Goal: Task Accomplishment & Management: Complete application form

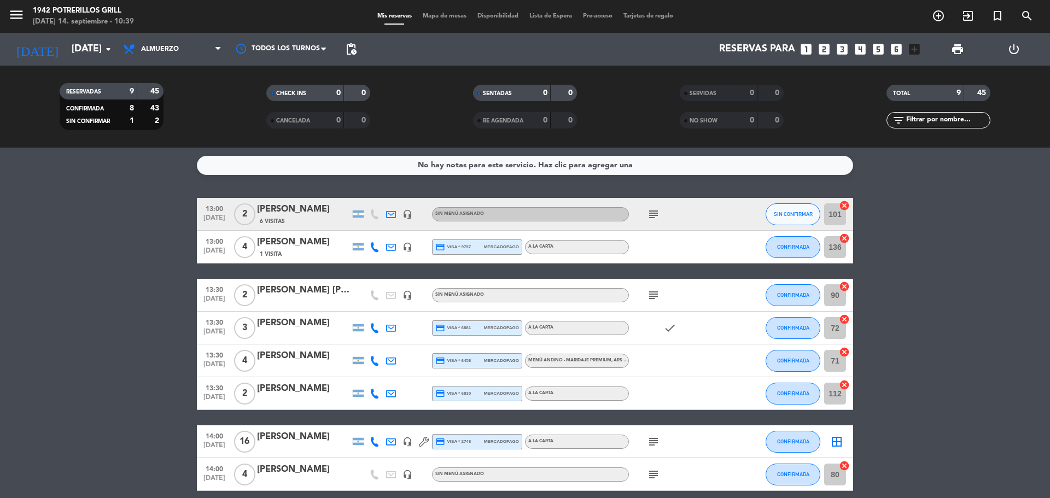
click at [300, 209] on div "[PERSON_NAME]" at bounding box center [303, 209] width 93 height 14
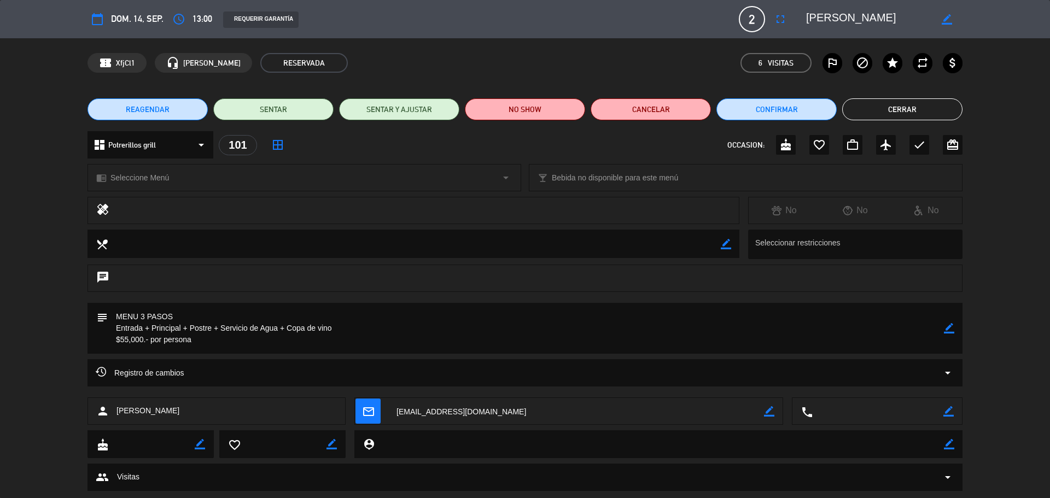
scroll to position [26, 0]
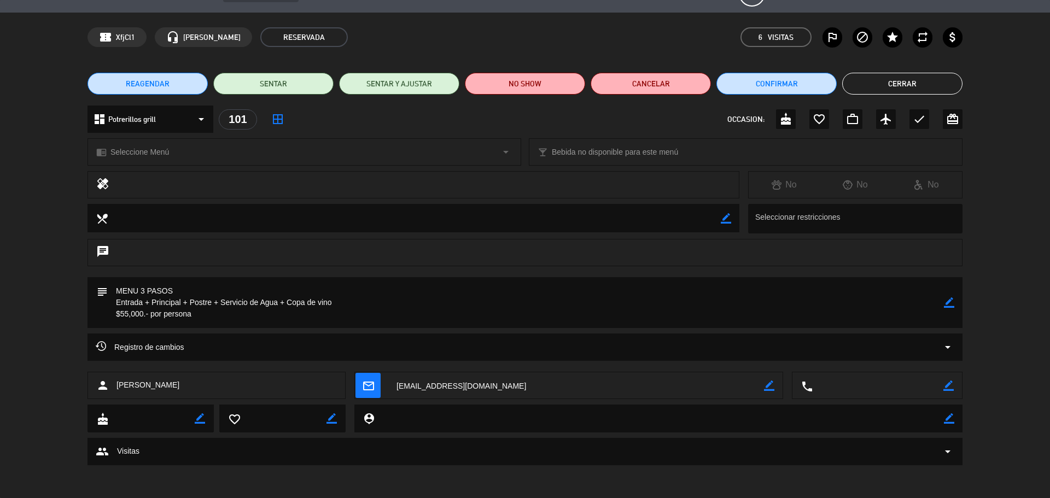
click at [875, 85] on button "Cerrar" at bounding box center [902, 84] width 120 height 22
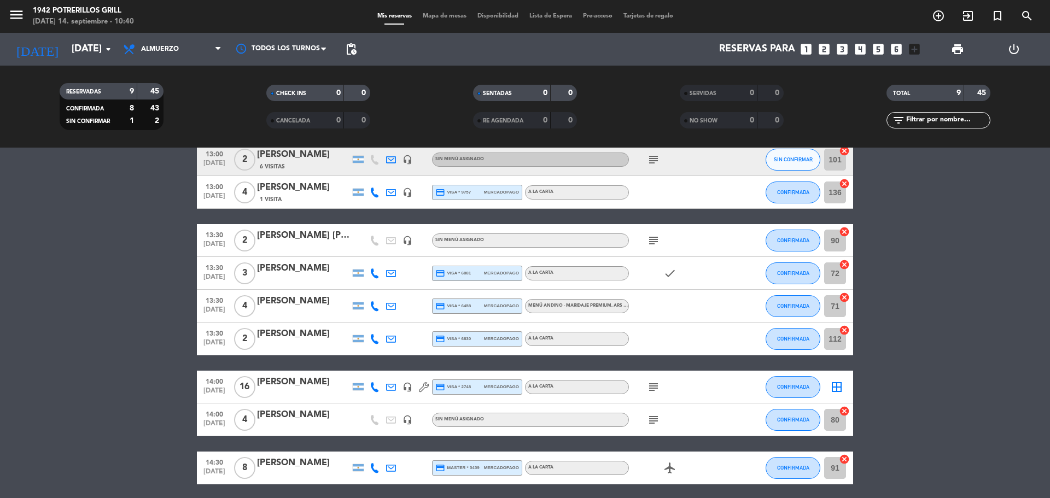
scroll to position [0, 0]
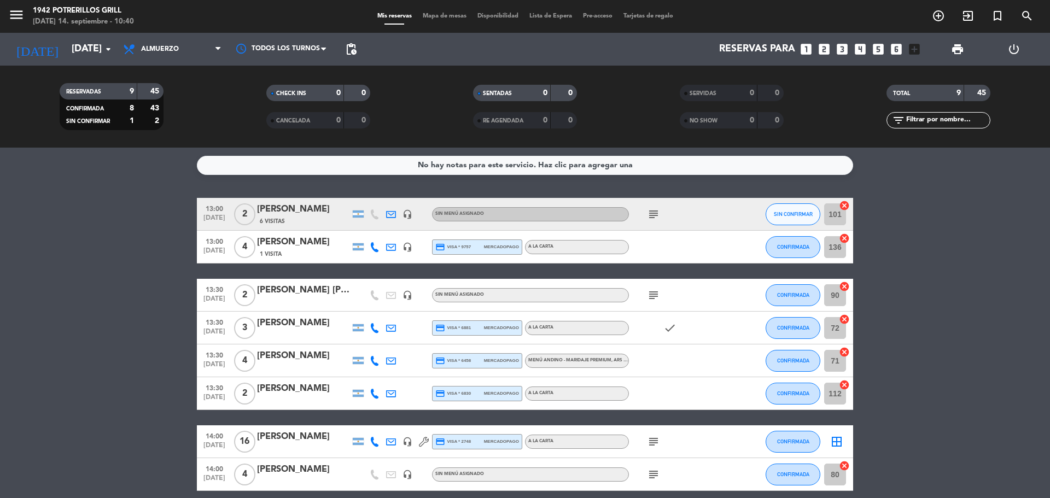
click at [79, 327] on bookings-row "13:00 [DATE] 2 [PERSON_NAME] 6 Visitas headset_mic Sin menú asignado subject SI…" at bounding box center [525, 368] width 1050 height 341
click at [11, 266] on bookings-row "13:00 [DATE] 2 [PERSON_NAME] 6 Visitas headset_mic Sin menú asignado subject SI…" at bounding box center [525, 368] width 1050 height 341
click at [940, 19] on icon "add_circle_outline" at bounding box center [938, 15] width 13 height 13
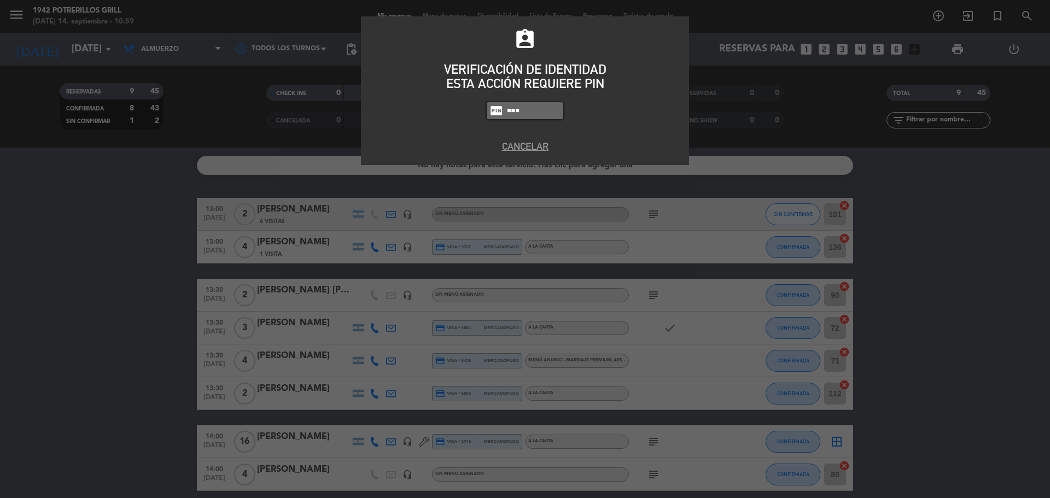
type input "8184"
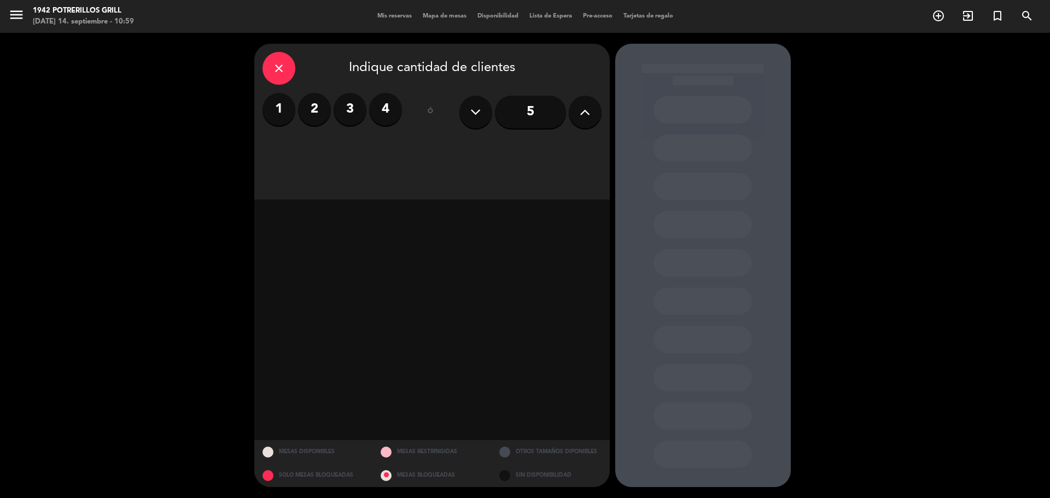
click at [312, 123] on label "2" at bounding box center [314, 109] width 33 height 33
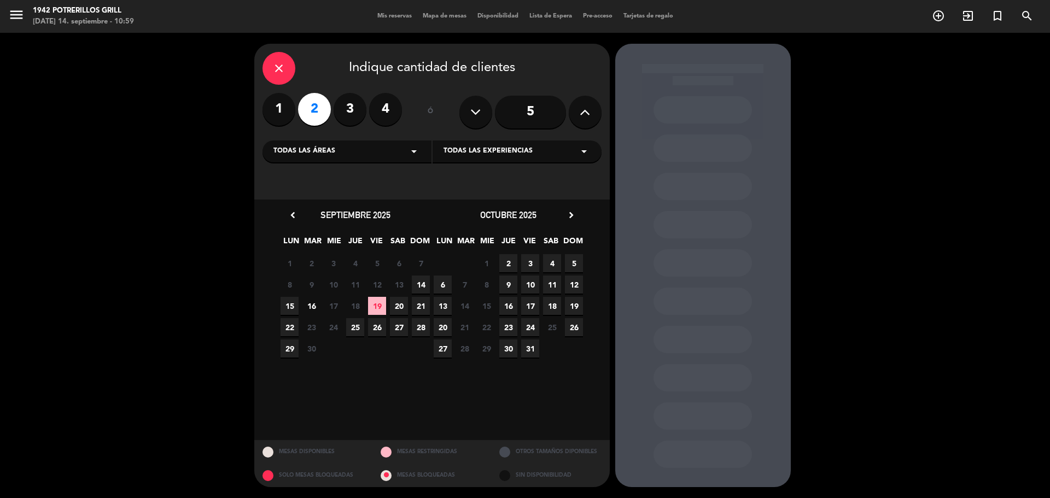
click at [422, 290] on span "14" at bounding box center [421, 285] width 18 height 18
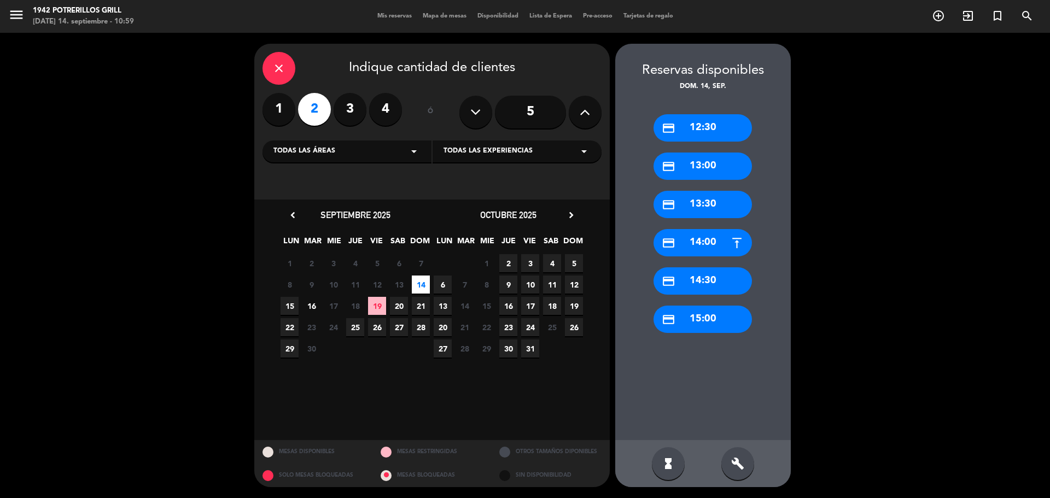
click at [702, 281] on div "credit_card 14:30" at bounding box center [703, 280] width 98 height 27
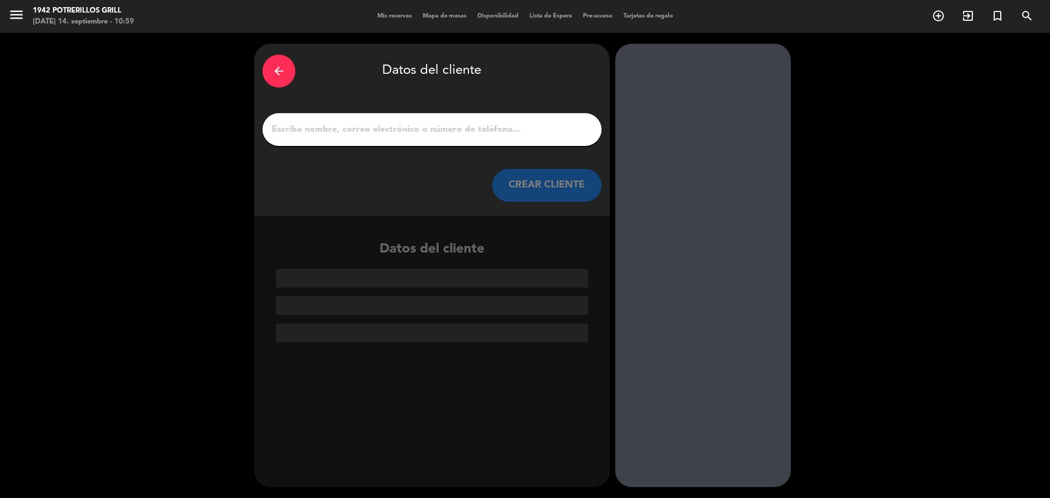
click at [425, 122] on input "1" at bounding box center [432, 129] width 323 height 15
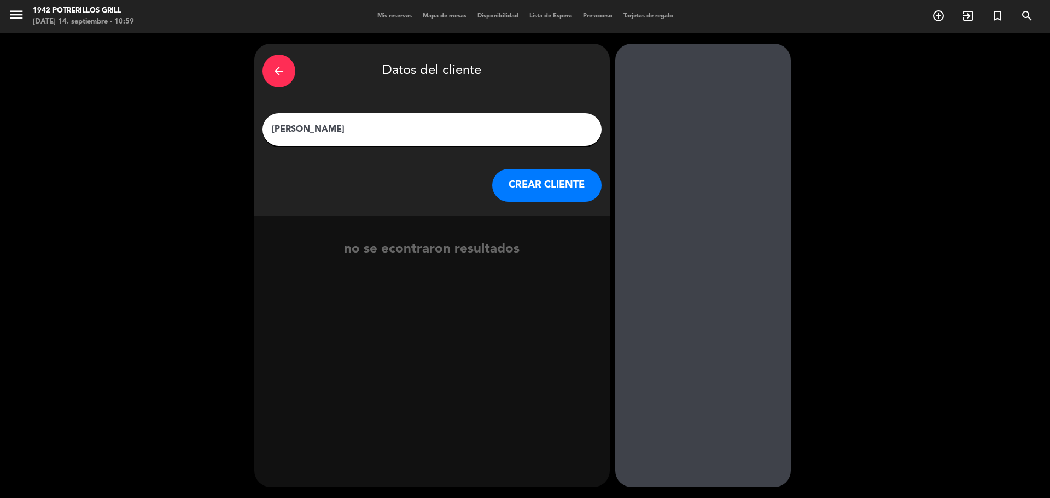
type input "[PERSON_NAME]"
click at [562, 189] on button "CREAR CLIENTE" at bounding box center [546, 185] width 109 height 33
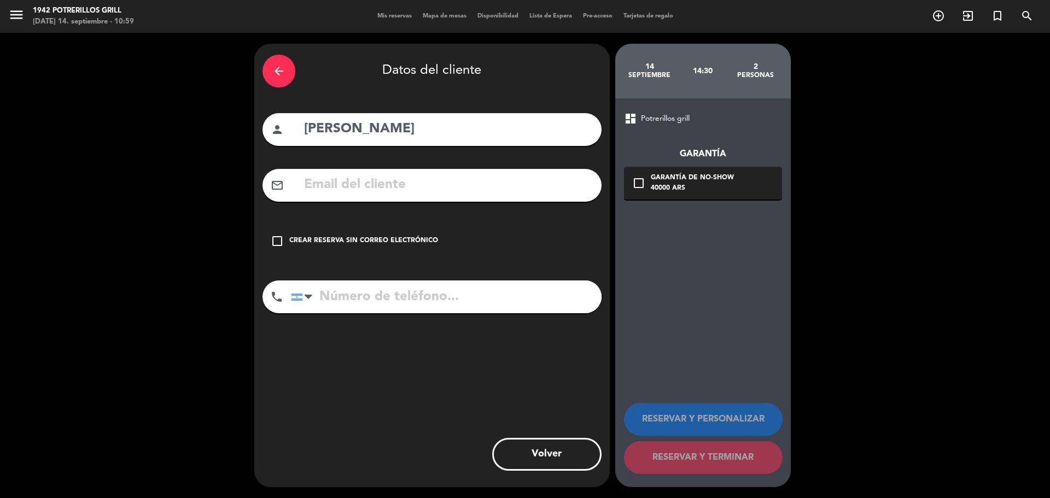
click at [281, 237] on icon "check_box_outline_blank" at bounding box center [277, 241] width 13 height 13
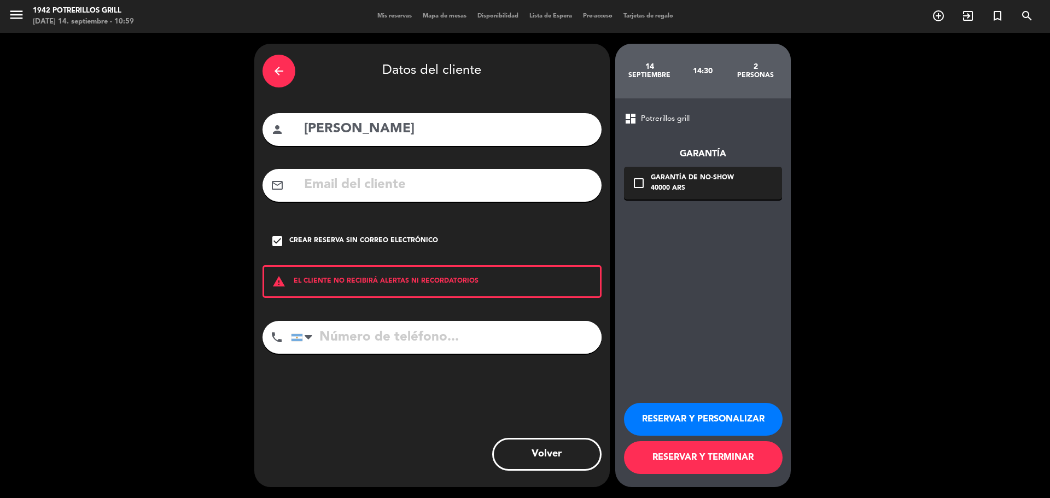
click at [735, 428] on button "RESERVAR Y PERSONALIZAR" at bounding box center [703, 419] width 159 height 33
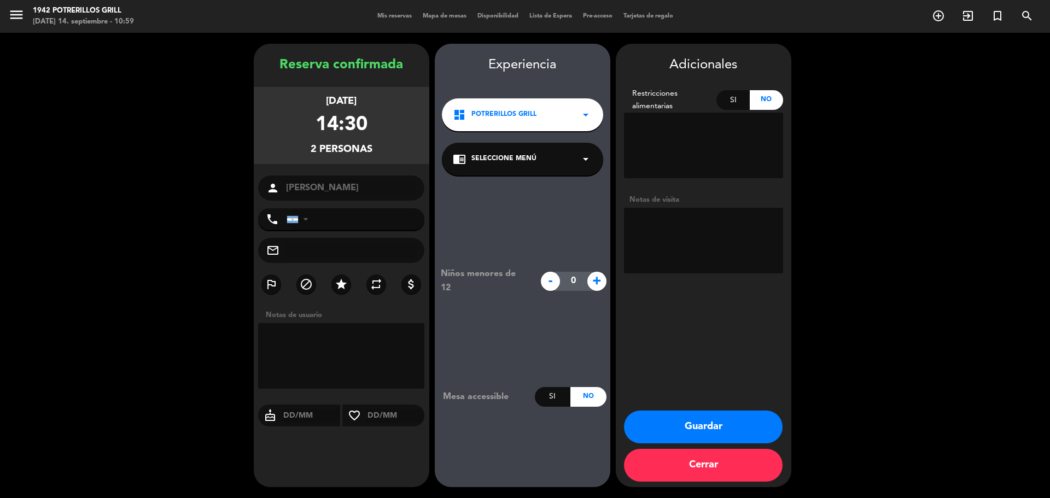
click at [668, 236] on textarea at bounding box center [703, 241] width 159 height 66
type textarea "ESPECIAL ATENCIÓN"
click at [674, 437] on button "Guardar" at bounding box center [703, 427] width 159 height 33
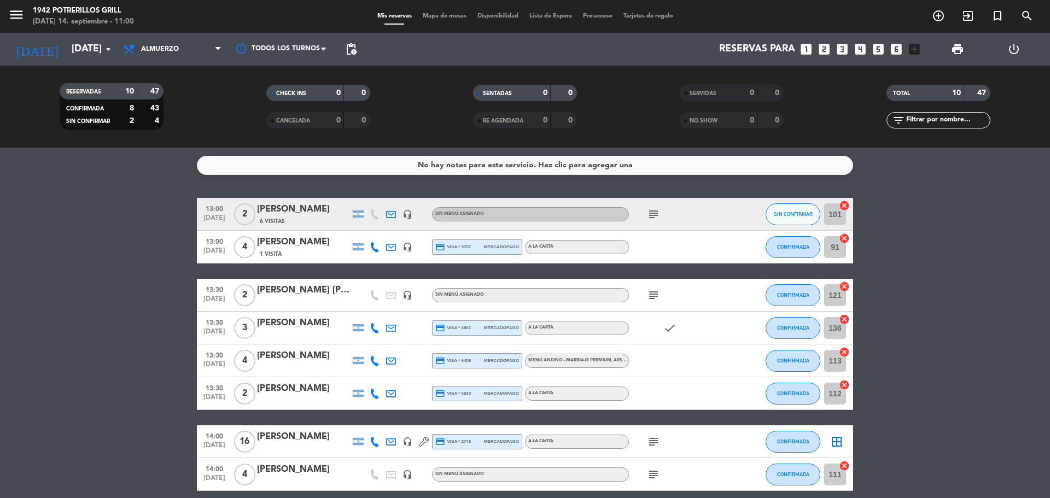
scroll to position [129, 0]
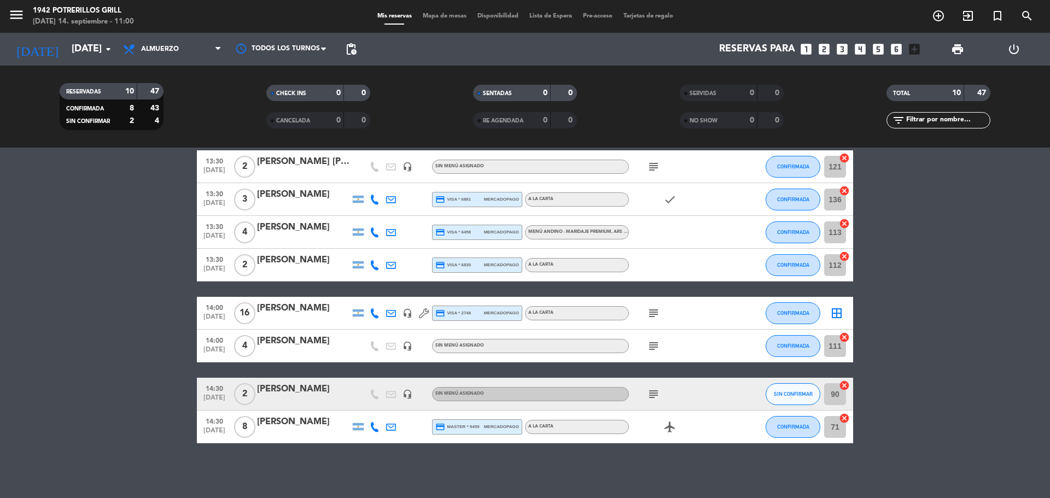
click at [117, 333] on bookings-row "13:00 [DATE] 2 [PERSON_NAME] 6 Visitas headset_mic Sin menú asignado subject SI…" at bounding box center [525, 256] width 1050 height 374
click at [651, 394] on icon "subject" at bounding box center [653, 394] width 13 height 13
click at [657, 350] on icon "subject" at bounding box center [653, 346] width 13 height 13
click at [661, 318] on div "IN HOUSE HAB. 108" at bounding box center [654, 326] width 89 height 19
click at [656, 319] on icon "subject" at bounding box center [653, 313] width 13 height 13
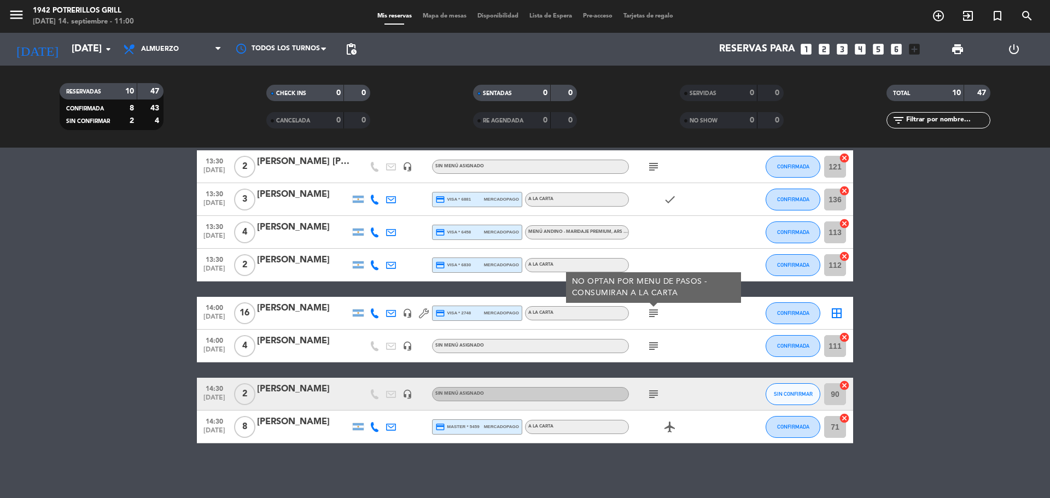
click at [979, 228] on bookings-row "13:00 [DATE] 2 [PERSON_NAME] 6 Visitas headset_mic Sin menú asignado subject SI…" at bounding box center [525, 256] width 1050 height 374
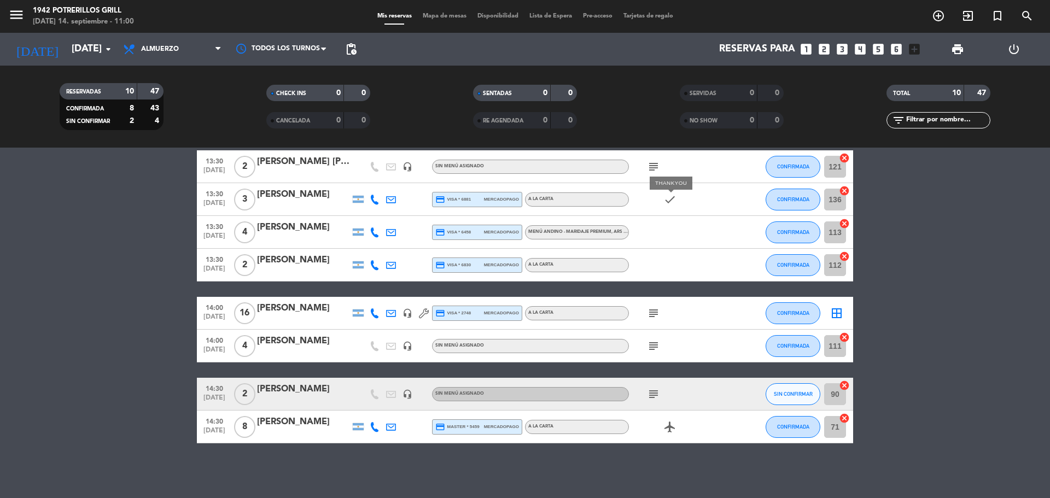
click at [669, 200] on icon "check" at bounding box center [670, 199] width 13 height 13
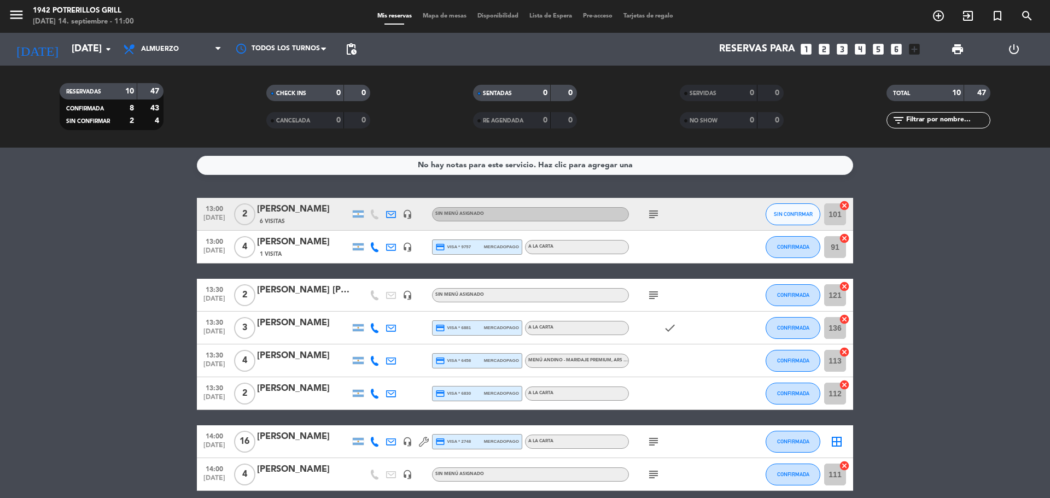
click at [656, 212] on icon "subject" at bounding box center [653, 214] width 13 height 13
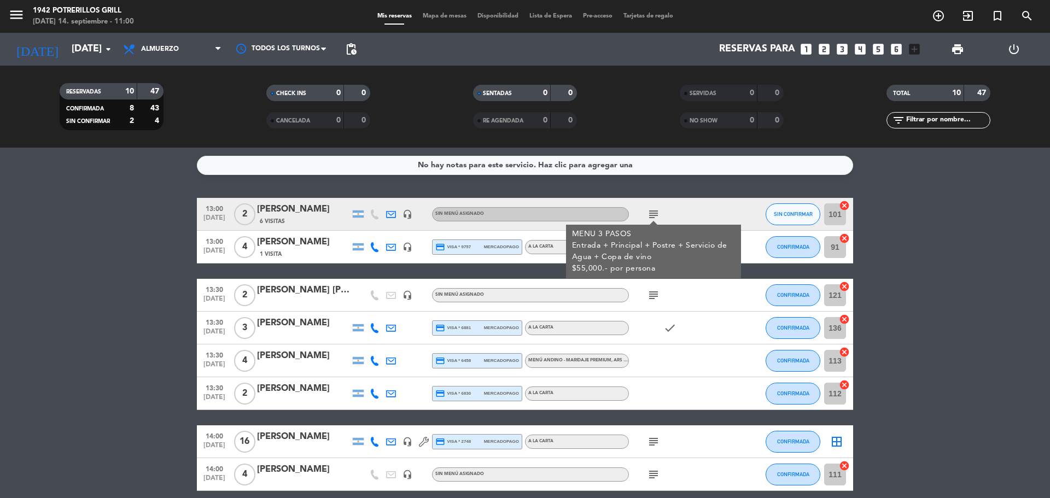
drag, startPoint x: 1010, startPoint y: 291, endPoint x: 667, endPoint y: 316, distance: 343.8
click at [1011, 291] on bookings-row "13:00 [DATE] 2 [PERSON_NAME] 6 Visitas headset_mic Sin menú asignado subject ME…" at bounding box center [525, 385] width 1050 height 374
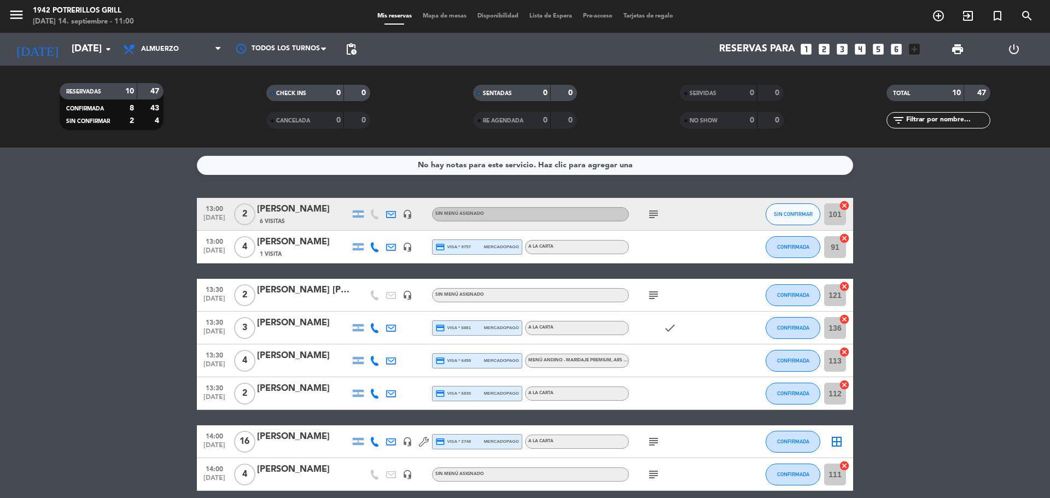
click at [655, 299] on icon "subject" at bounding box center [653, 295] width 13 height 13
click at [964, 264] on bookings-row "13:00 [DATE] 2 [PERSON_NAME] 6 Visitas headset_mic Sin menú asignado subject SI…" at bounding box center [525, 385] width 1050 height 374
click at [15, 305] on bookings-row "13:00 [DATE] 2 [PERSON_NAME] 6 Visitas headset_mic Sin menú asignado subject SI…" at bounding box center [525, 385] width 1050 height 374
click at [40, 282] on bookings-row "13:00 [DATE] 2 [PERSON_NAME] 6 Visitas headset_mic Sin menú asignado subject SI…" at bounding box center [525, 385] width 1050 height 374
click at [959, 356] on bookings-row "13:00 [DATE] 2 [PERSON_NAME] 6 Visitas headset_mic Sin menú asignado subject SI…" at bounding box center [525, 385] width 1050 height 374
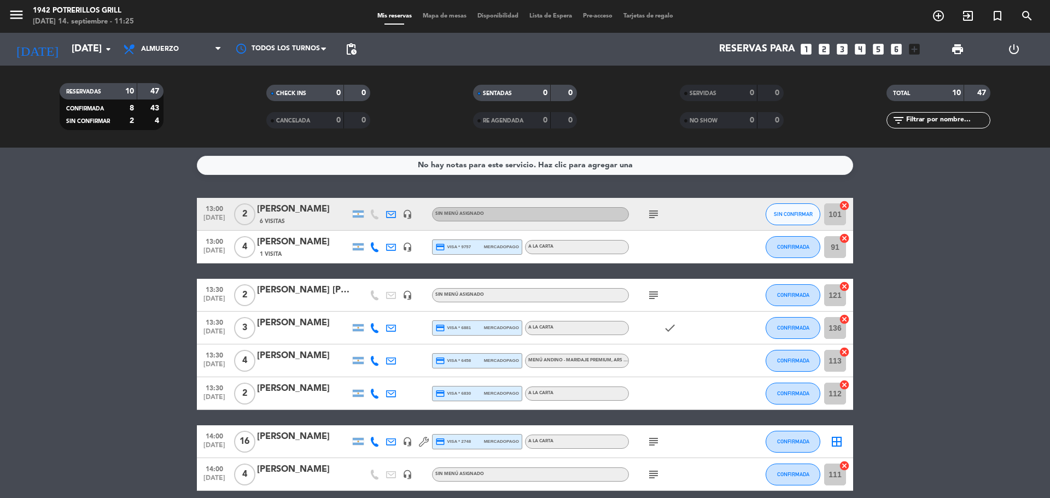
click at [110, 316] on bookings-row "13:00 [DATE] 2 [PERSON_NAME] 6 Visitas headset_mic Sin menú asignado subject SI…" at bounding box center [525, 385] width 1050 height 374
click at [883, 230] on bookings-row "13:00 [DATE] 2 [PERSON_NAME] 6 Visitas headset_mic Sin menú asignado subject SI…" at bounding box center [525, 385] width 1050 height 374
click at [139, 295] on bookings-row "13:00 [DATE] 2 [PERSON_NAME] 6 Visitas headset_mic Sin menú asignado subject SI…" at bounding box center [525, 385] width 1050 height 374
click at [79, 240] on bookings-row "13:00 [DATE] 2 [PERSON_NAME] 6 Visitas headset_mic Sin menú asignado subject SI…" at bounding box center [525, 385] width 1050 height 374
click at [656, 219] on icon "subject" at bounding box center [653, 214] width 13 height 13
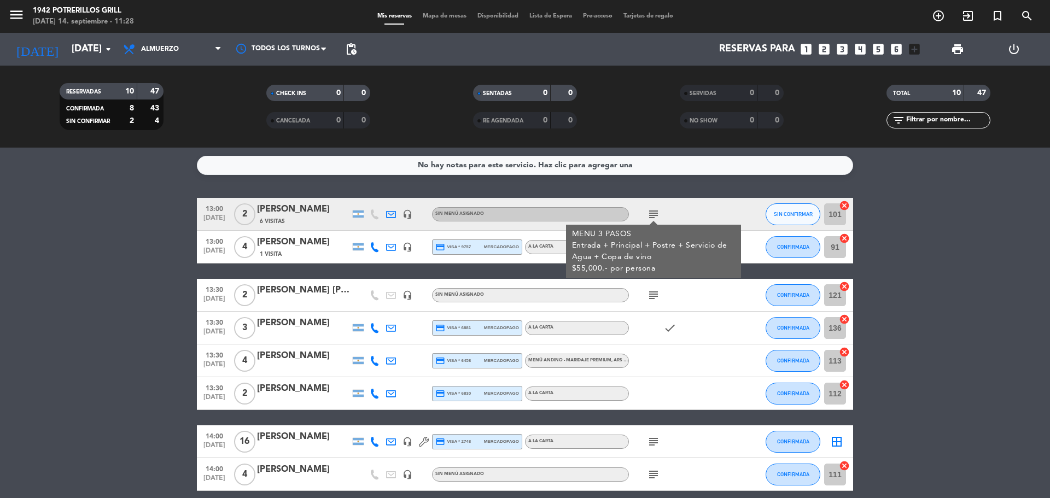
click at [1021, 202] on bookings-row "13:00 [DATE] 2 [PERSON_NAME] 6 Visitas headset_mic Sin menú asignado subject ME…" at bounding box center [525, 385] width 1050 height 374
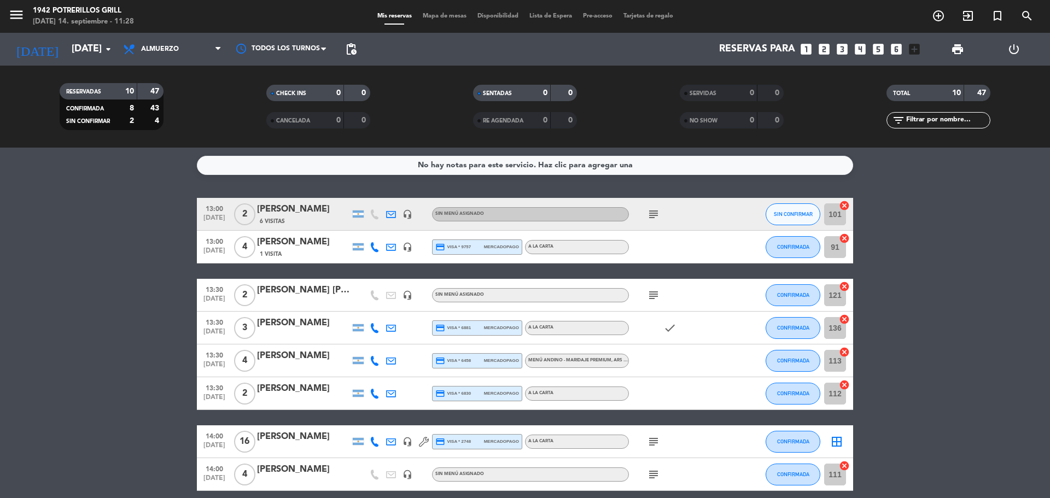
click at [656, 298] on icon "subject" at bounding box center [653, 295] width 13 height 13
click at [921, 253] on bookings-row "13:00 [DATE] 2 [PERSON_NAME] 6 Visitas headset_mic Sin menú asignado subject SI…" at bounding box center [525, 385] width 1050 height 374
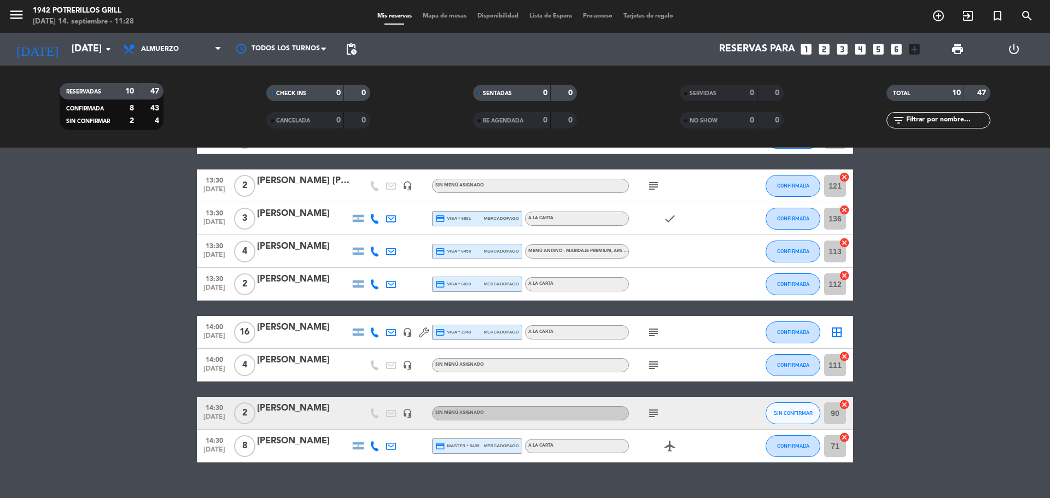
click at [651, 331] on icon "subject" at bounding box center [653, 332] width 13 height 13
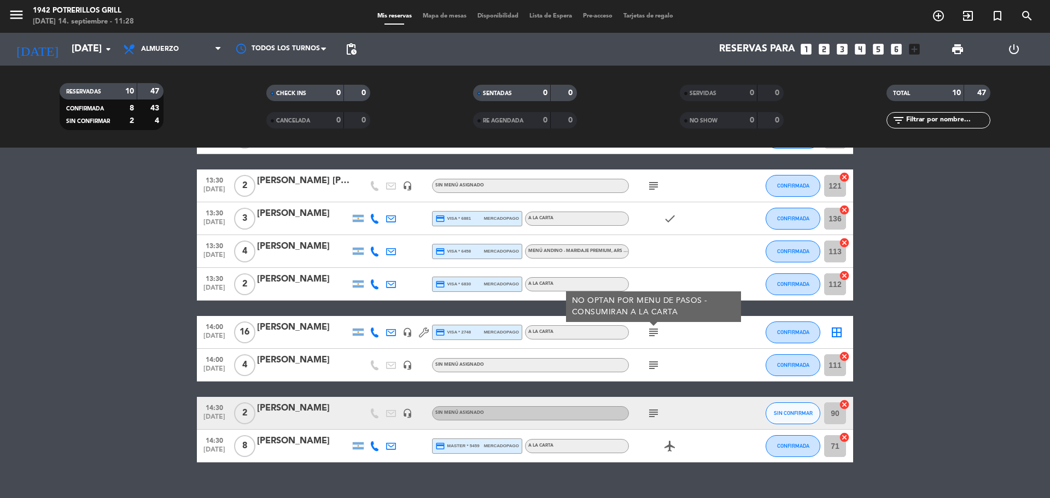
click at [654, 366] on icon "subject" at bounding box center [653, 365] width 13 height 13
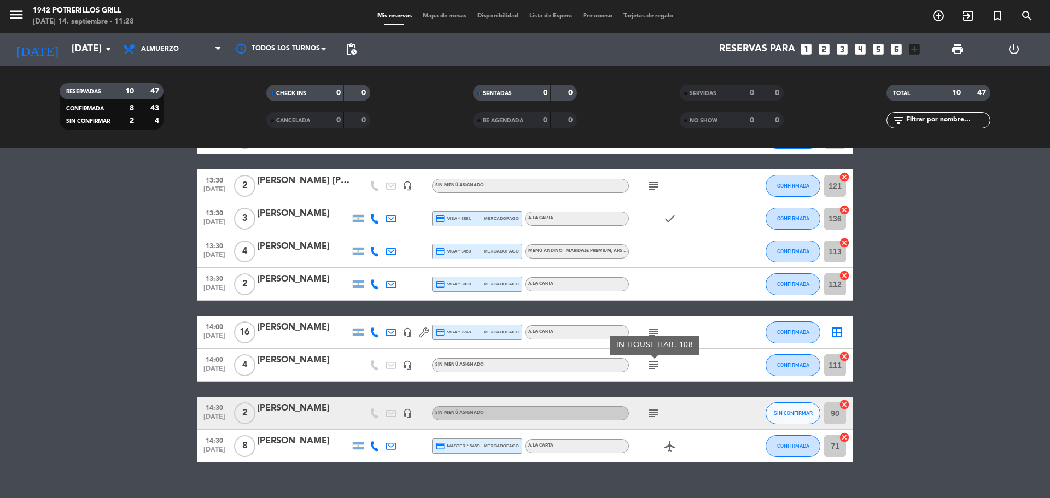
click at [651, 411] on icon "subject" at bounding box center [653, 413] width 13 height 13
click at [1003, 258] on bookings-row "13:00 [DATE] 2 [PERSON_NAME] 6 Visitas headset_mic Sin menú asignado subject SI…" at bounding box center [525, 276] width 1050 height 374
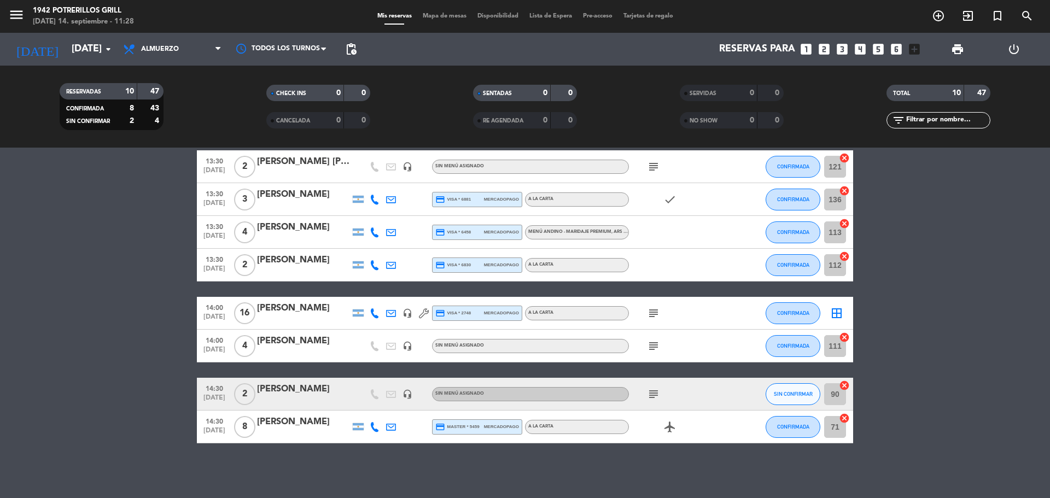
scroll to position [0, 0]
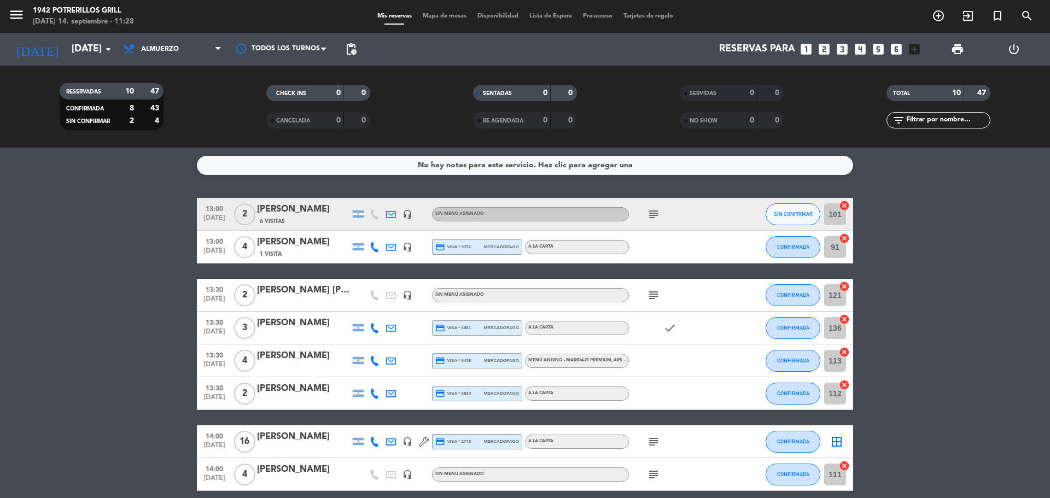
click at [44, 317] on bookings-row "13:00 [DATE] 2 [PERSON_NAME] 6 Visitas headset_mic Sin menú asignado subject SI…" at bounding box center [525, 385] width 1050 height 374
click at [961, 46] on span "print" at bounding box center [957, 49] width 13 height 13
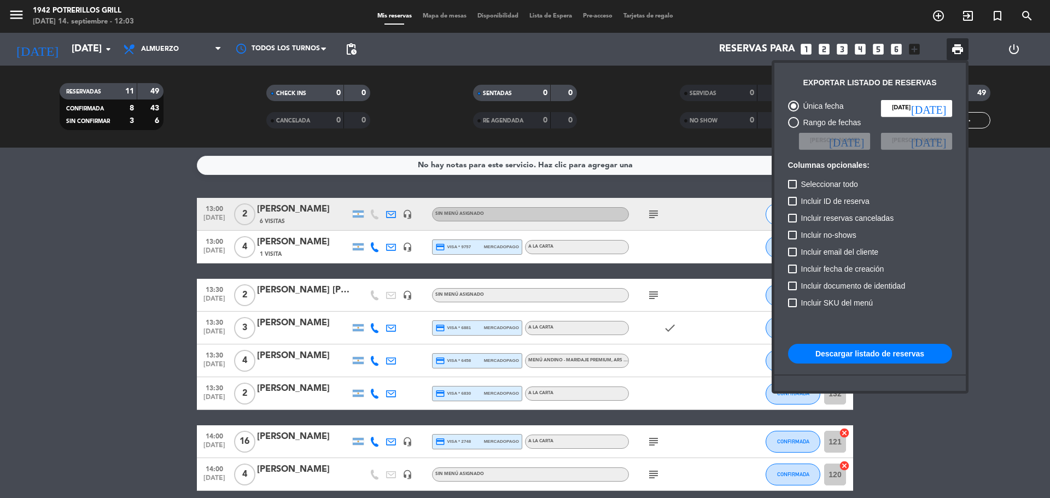
click at [861, 353] on button "Descargar listado de reservas" at bounding box center [870, 354] width 164 height 20
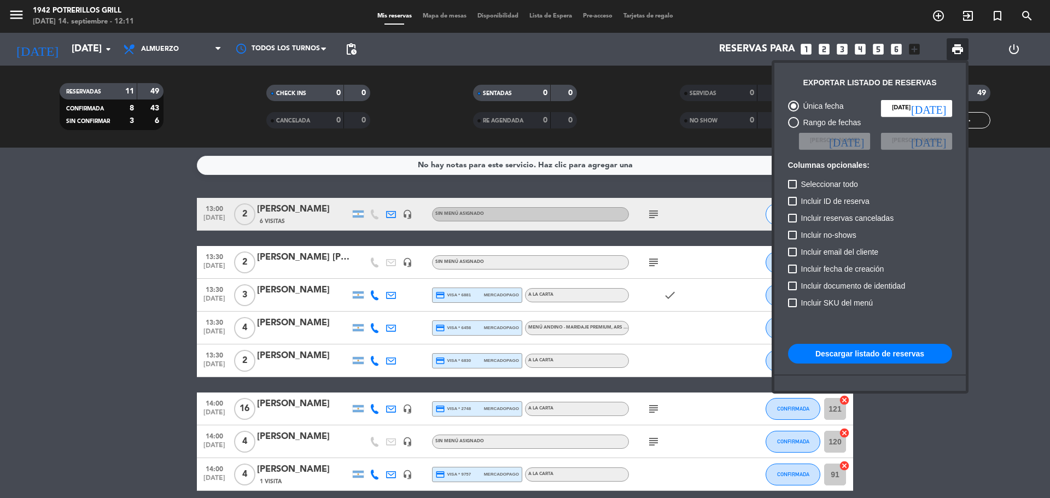
click at [112, 240] on div at bounding box center [525, 249] width 1050 height 498
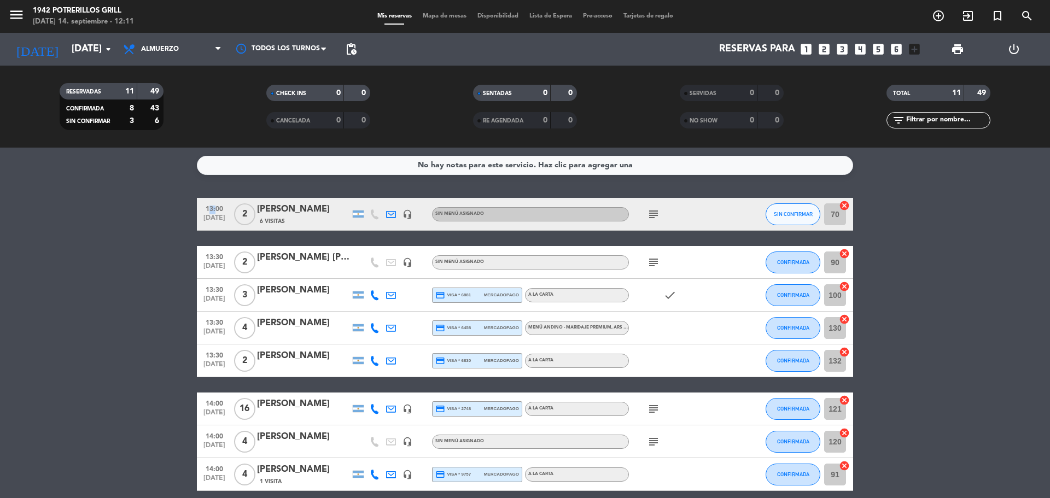
click at [112, 240] on bookings-row "13:00 [DATE] 2 [PERSON_NAME] 6 Visitas headset_mic Sin menú asignado subject SI…" at bounding box center [525, 401] width 1050 height 407
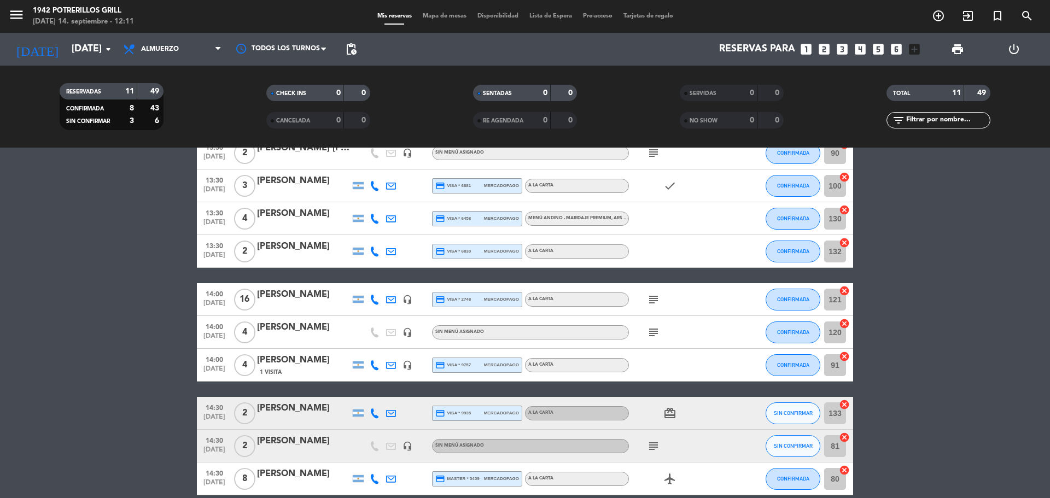
scroll to position [161, 0]
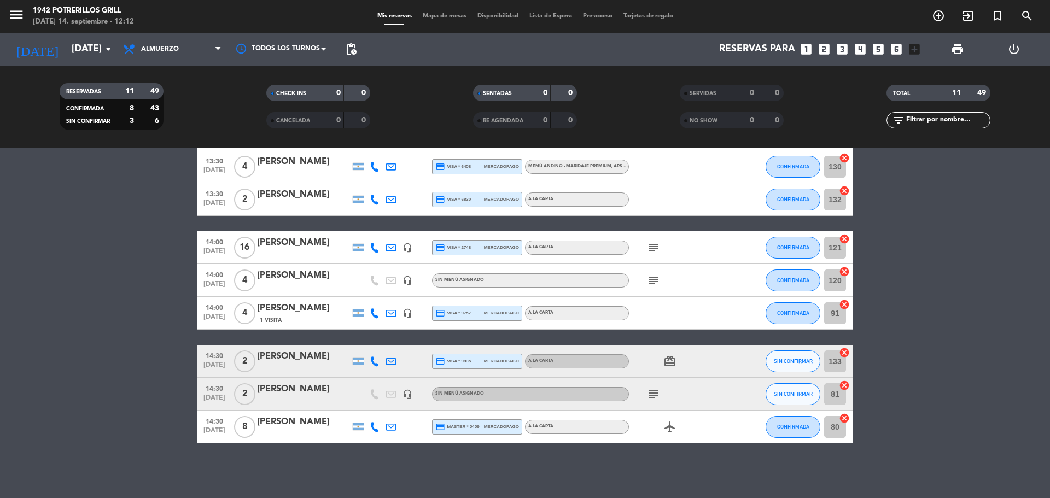
click at [653, 398] on icon "subject" at bounding box center [653, 394] width 13 height 13
click at [27, 350] on bookings-row "13:00 [DATE] 2 [PERSON_NAME] 6 Visitas headset_mic Sin menú asignado subject SI…" at bounding box center [525, 240] width 1050 height 407
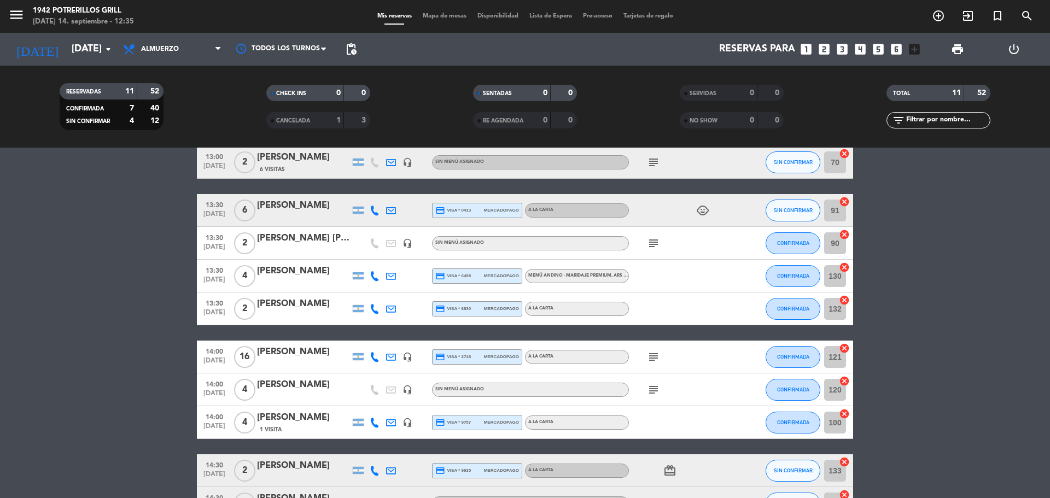
scroll to position [0, 0]
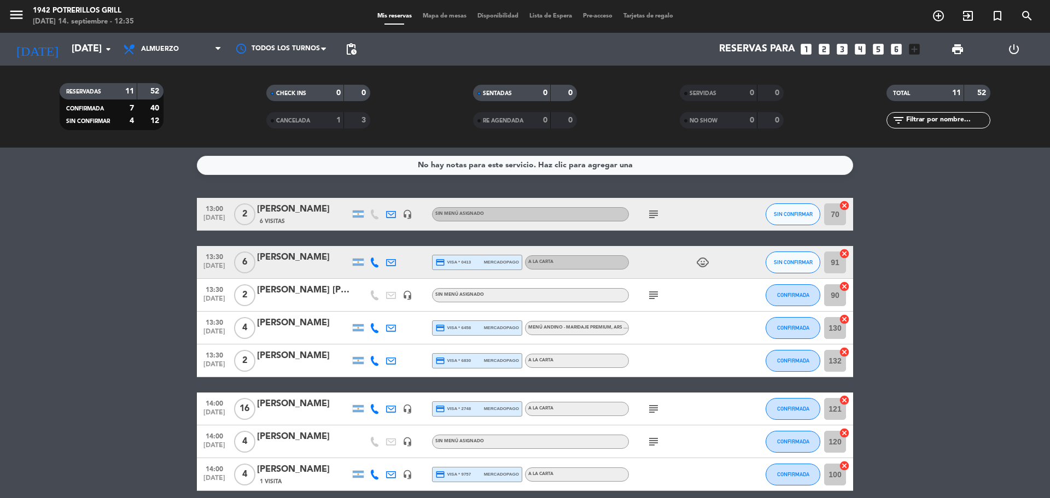
click at [290, 210] on div "[PERSON_NAME]" at bounding box center [303, 209] width 93 height 14
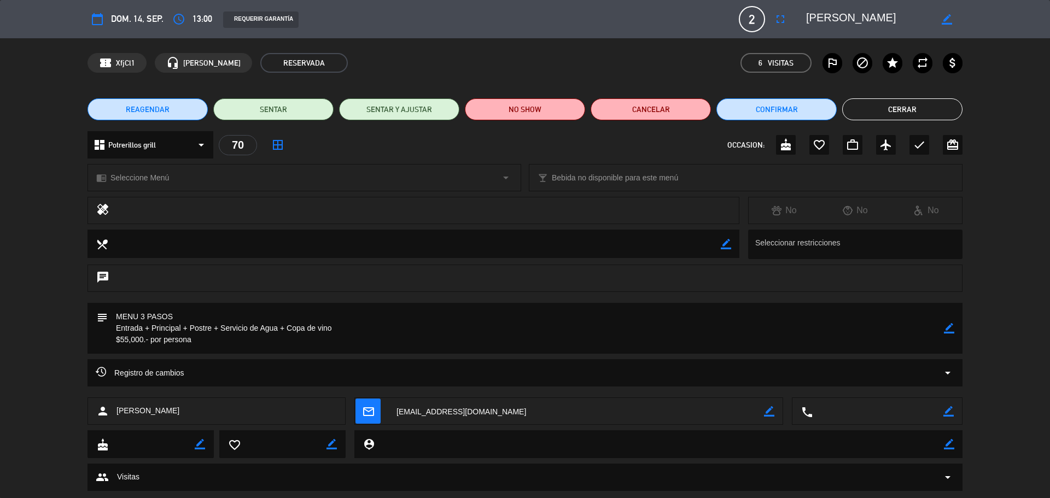
click at [940, 106] on button "Cerrar" at bounding box center [902, 109] width 120 height 22
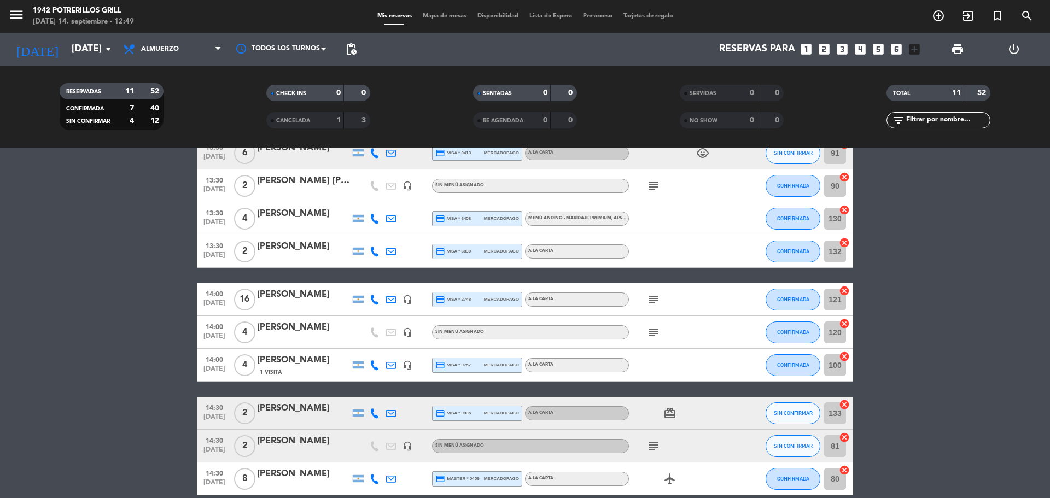
scroll to position [161, 0]
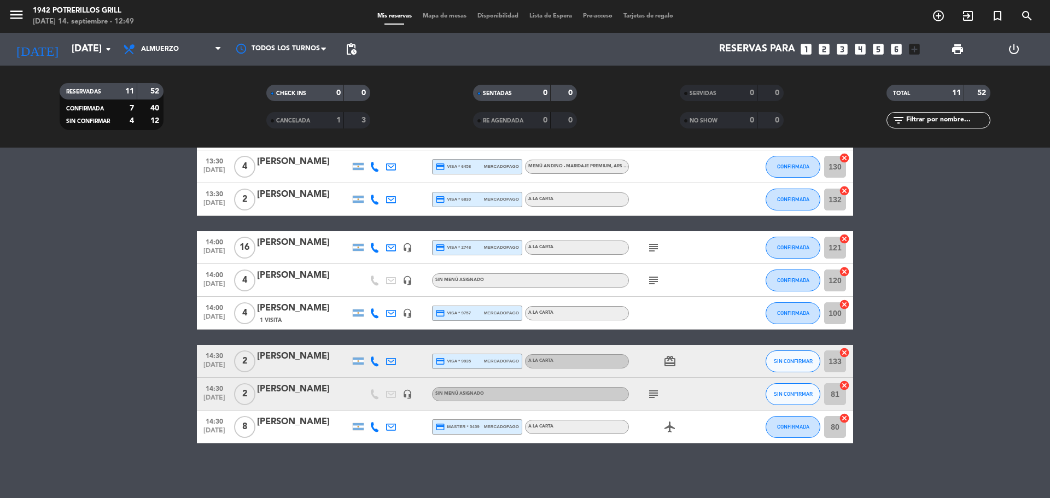
click at [443, 17] on span "Mapa de mesas" at bounding box center [444, 16] width 55 height 6
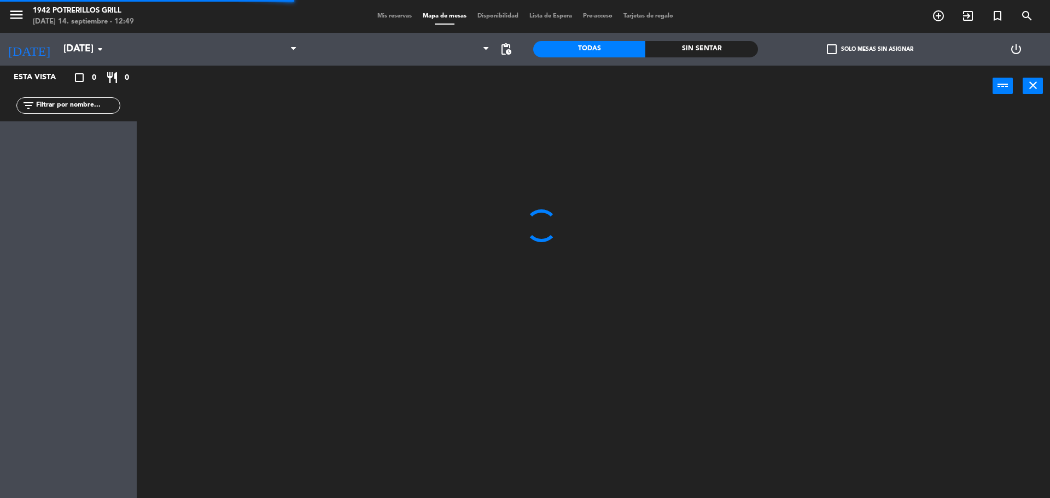
click at [387, 17] on span "Mis reservas" at bounding box center [394, 16] width 45 height 6
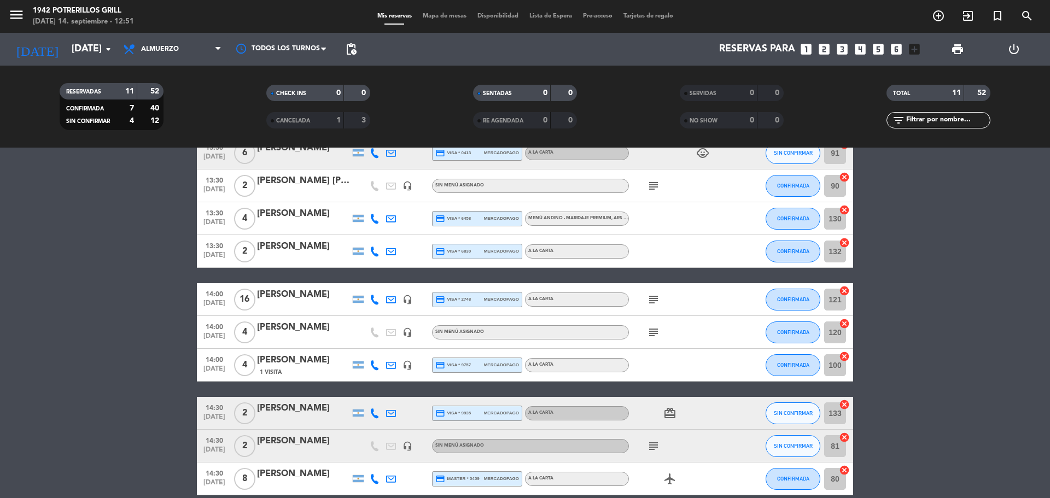
scroll to position [161, 0]
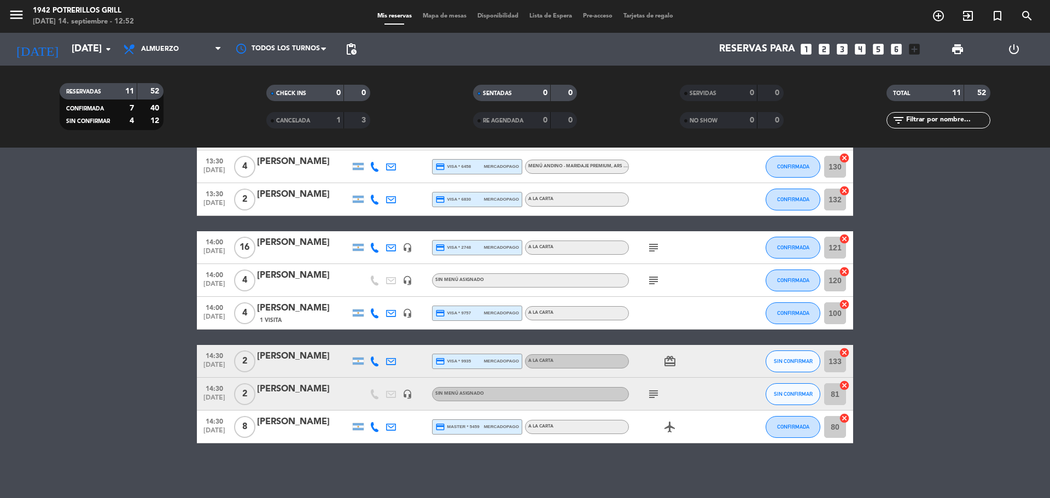
click at [22, 376] on bookings-row "13:00 [DATE] 2 [PERSON_NAME] 6 Visitas headset_mic Sin menú asignado subject SI…" at bounding box center [525, 240] width 1050 height 407
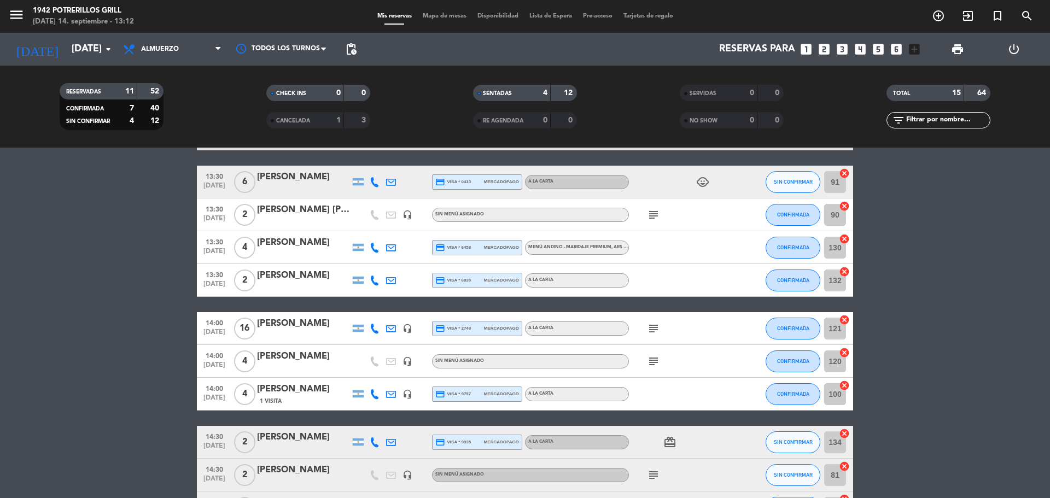
scroll to position [0, 0]
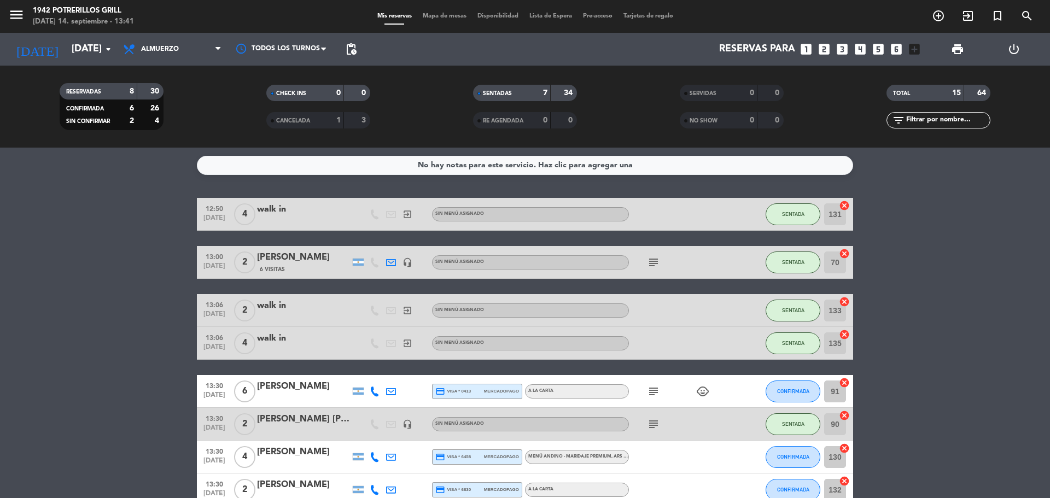
click at [899, 50] on icon "looks_6" at bounding box center [896, 49] width 14 height 14
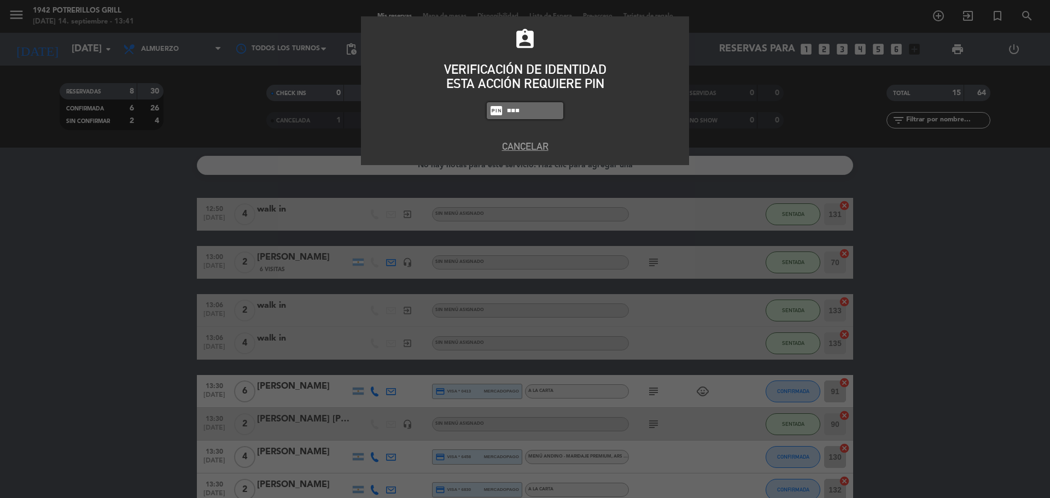
type input "8184"
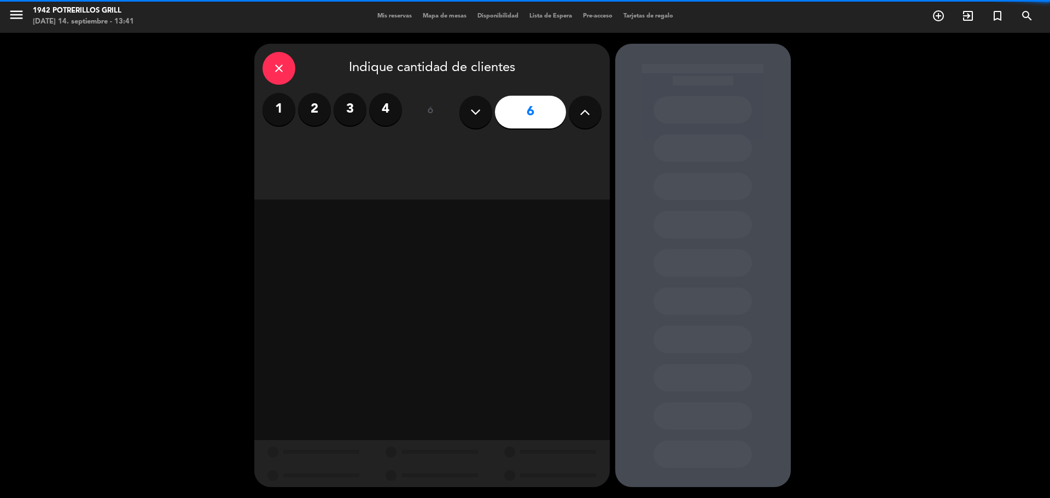
click at [585, 110] on icon at bounding box center [585, 112] width 10 height 16
type input "7"
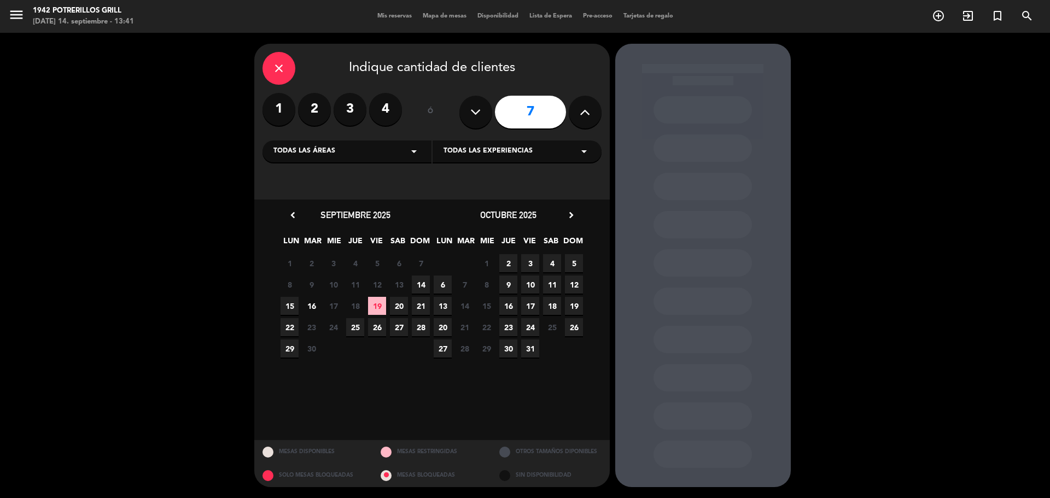
click at [422, 286] on span "14" at bounding box center [421, 285] width 18 height 18
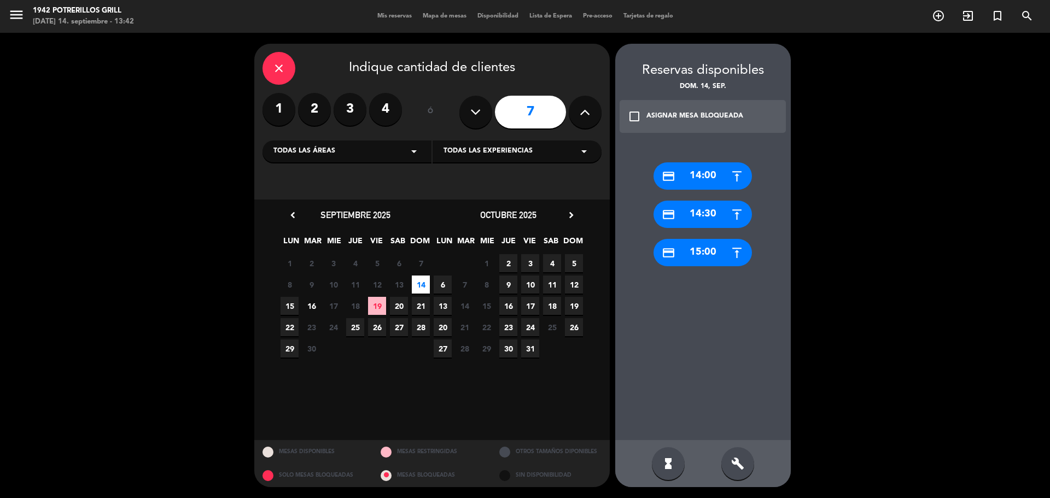
click at [668, 173] on icon "credit_card" at bounding box center [669, 177] width 14 height 14
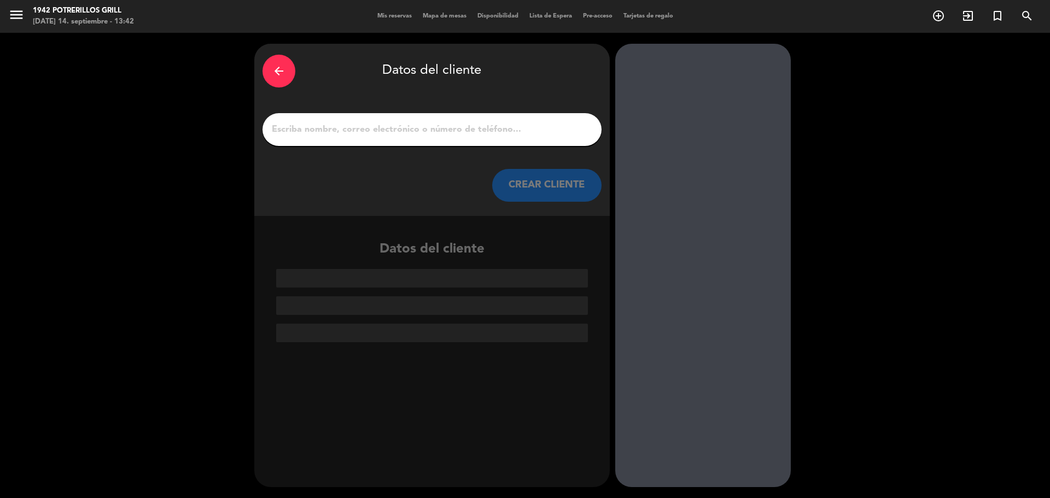
click at [392, 126] on input "1" at bounding box center [432, 129] width 323 height 15
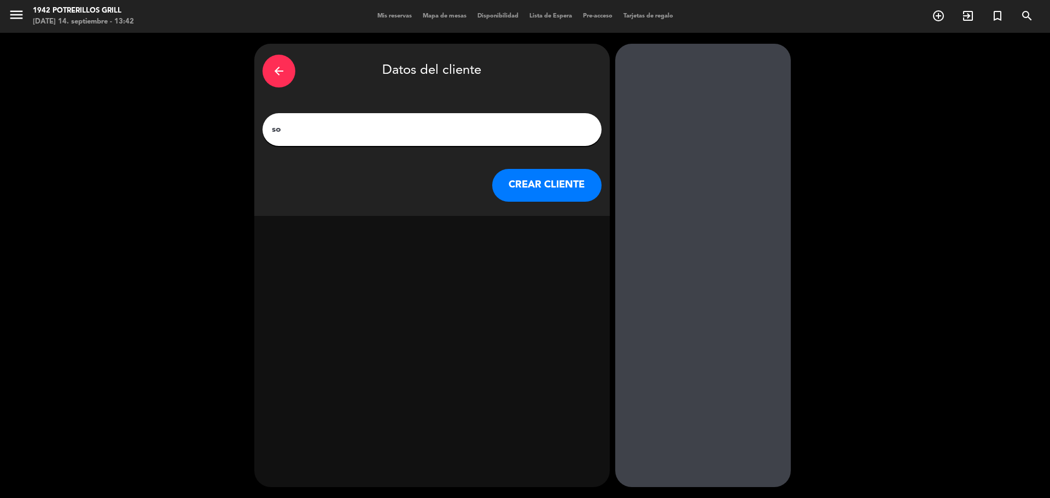
type input "s"
type input "[PERSON_NAME]"
click at [515, 176] on button "CREAR CLIENTE" at bounding box center [546, 185] width 109 height 33
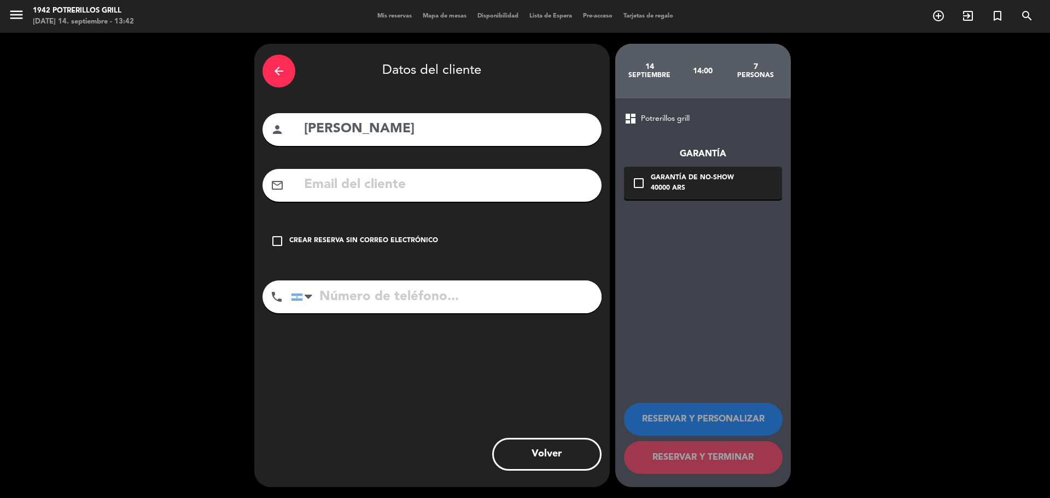
click at [373, 294] on input "tel" at bounding box center [446, 297] width 311 height 33
type input "2645054934"
click at [276, 239] on icon "check_box_outline_blank" at bounding box center [277, 241] width 13 height 13
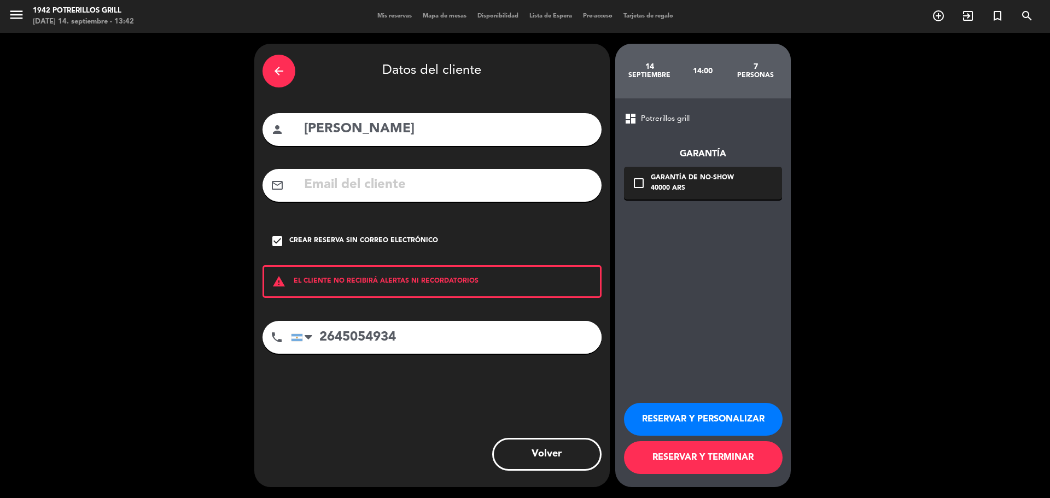
click at [676, 415] on button "RESERVAR Y PERSONALIZAR" at bounding box center [703, 419] width 159 height 33
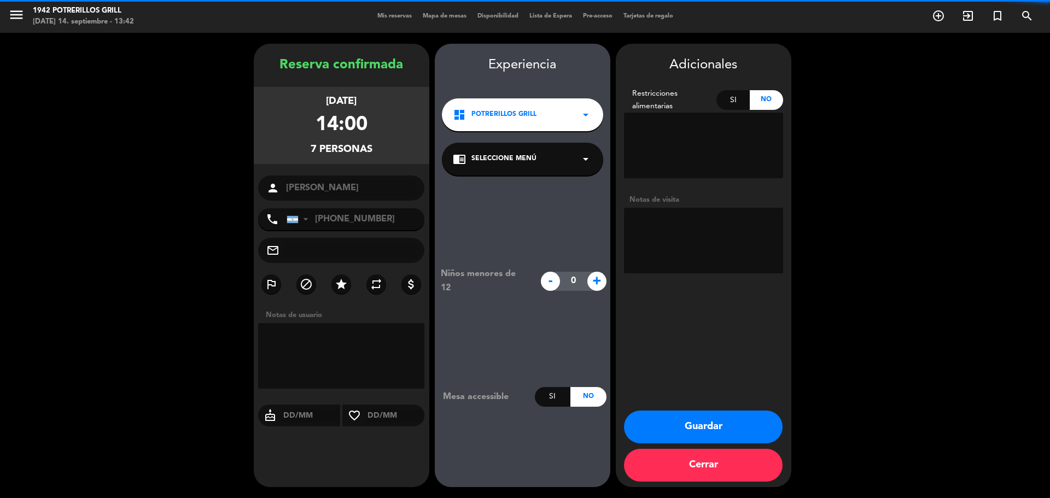
click at [667, 224] on textarea at bounding box center [703, 241] width 159 height 66
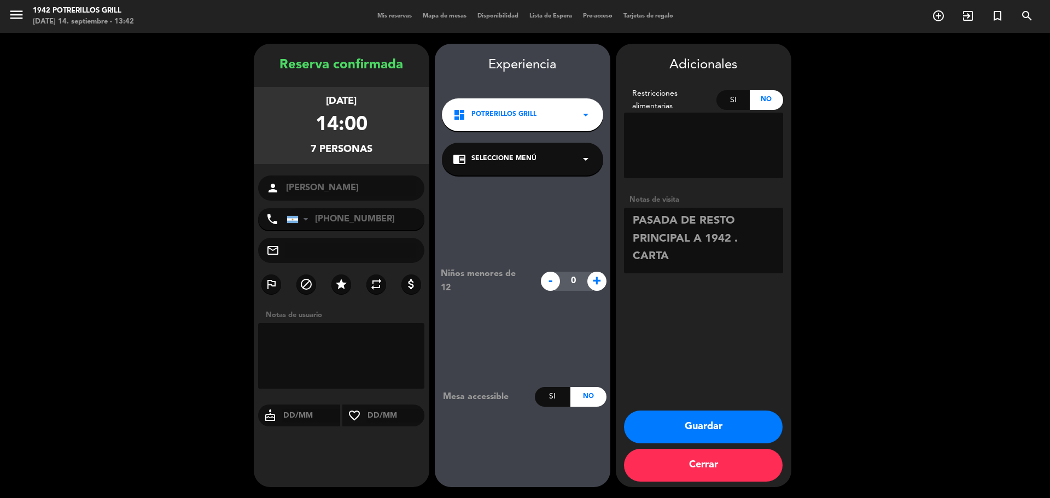
type textarea "PASADA DE RESTO PRINCIPAL A 1942 . CARTA"
click at [673, 428] on button "Guardar" at bounding box center [703, 427] width 159 height 33
